Goal: Information Seeking & Learning: Learn about a topic

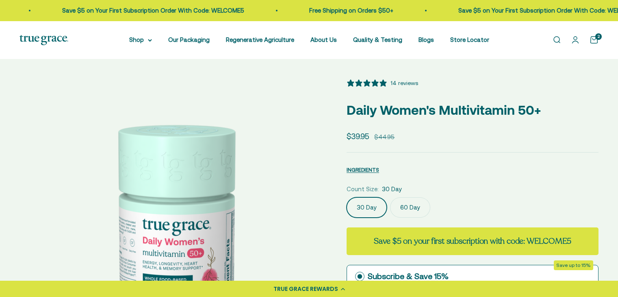
select select "3"
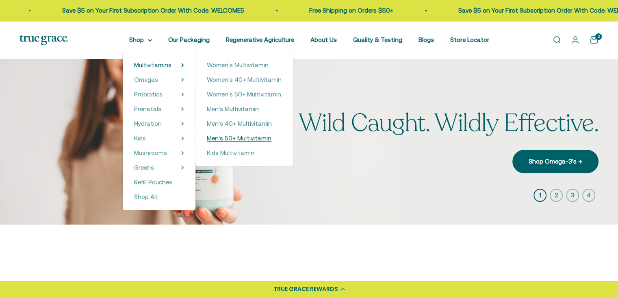
click at [234, 140] on span "Men's 50+ Multivitamin" at bounding box center [239, 137] width 65 height 7
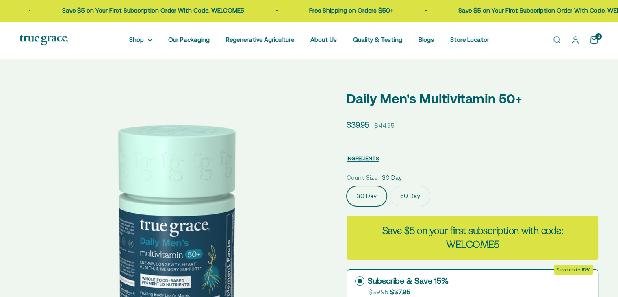
select select "3"
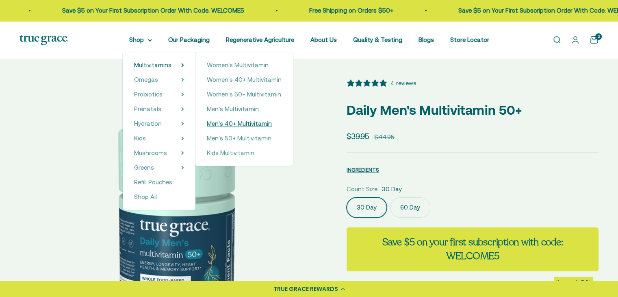
click at [259, 122] on span "Men's 40+ Multivitamin" at bounding box center [239, 123] width 65 height 7
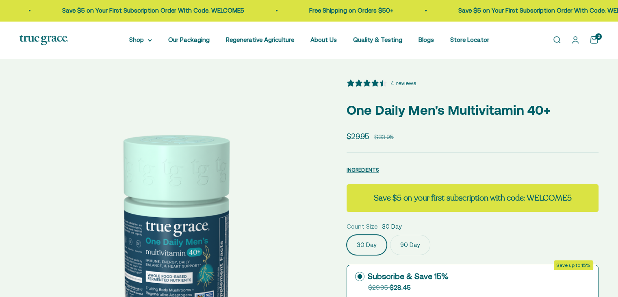
select select "3"
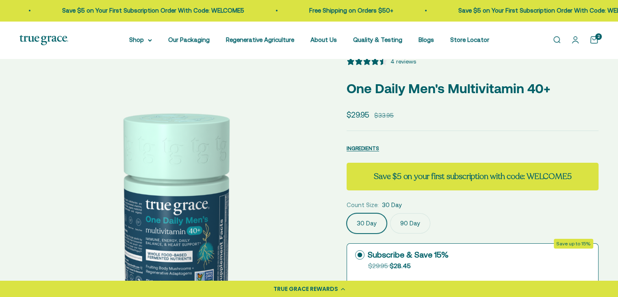
scroll to position [41, 0]
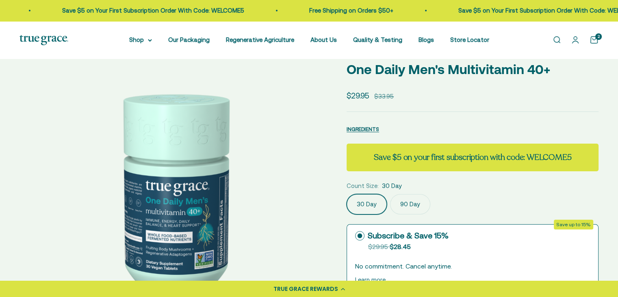
click at [268, 193] on img at bounding box center [174, 192] width 308 height 308
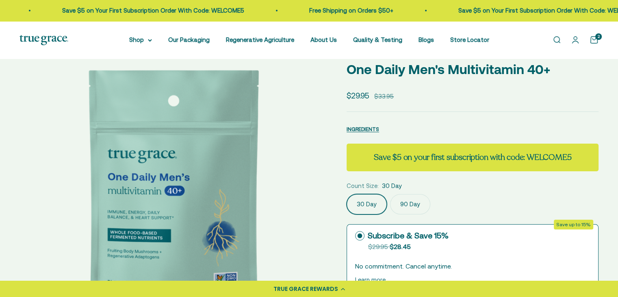
click at [268, 193] on img at bounding box center [174, 192] width 308 height 308
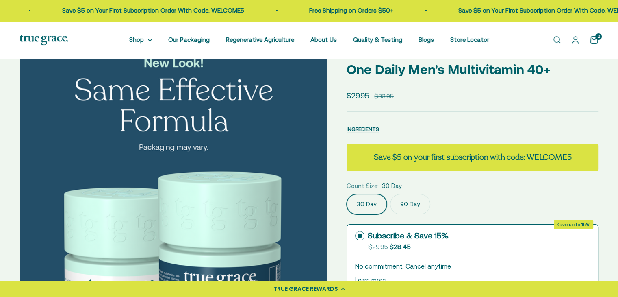
click at [268, 193] on img at bounding box center [174, 192] width 308 height 308
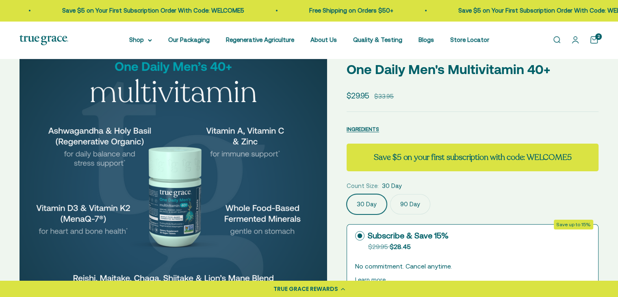
click at [268, 193] on img at bounding box center [174, 192] width 308 height 308
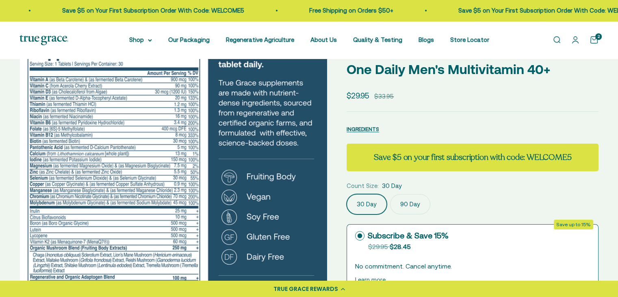
click at [268, 193] on img at bounding box center [174, 192] width 308 height 308
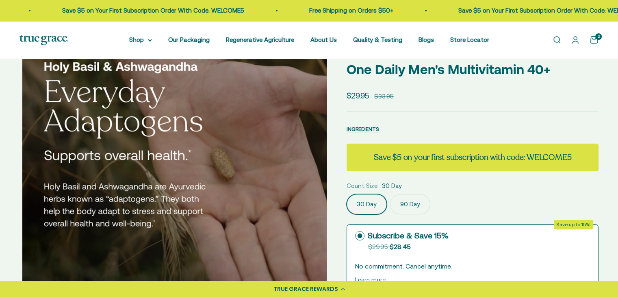
scroll to position [0, 1587]
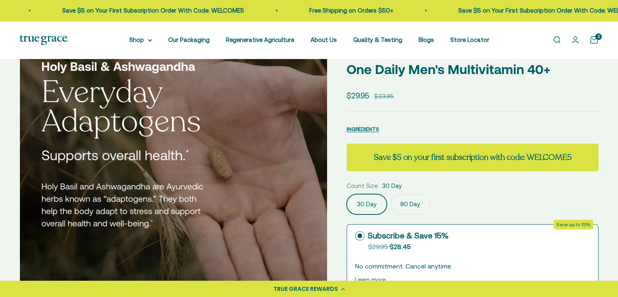
click at [273, 187] on img at bounding box center [174, 192] width 308 height 308
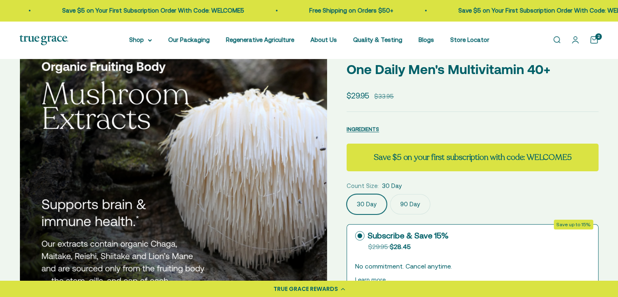
click at [273, 186] on img at bounding box center [174, 192] width 308 height 308
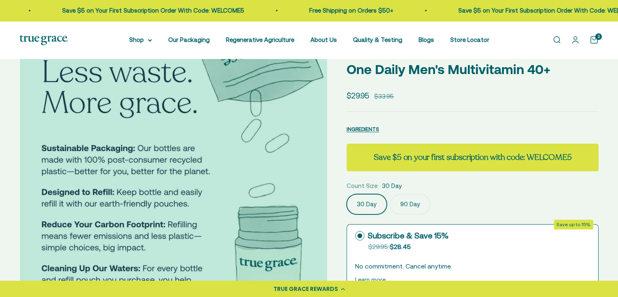
click at [273, 186] on img at bounding box center [174, 192] width 308 height 308
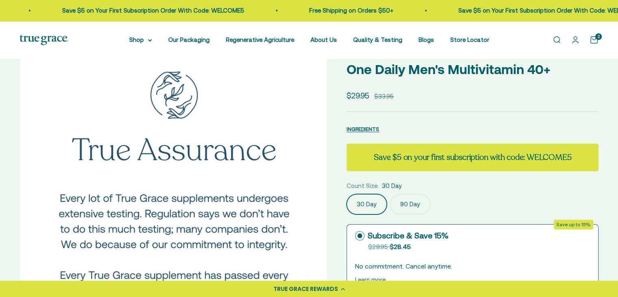
scroll to position [0, 11]
